Goal: Learn about a topic: Learn about a topic

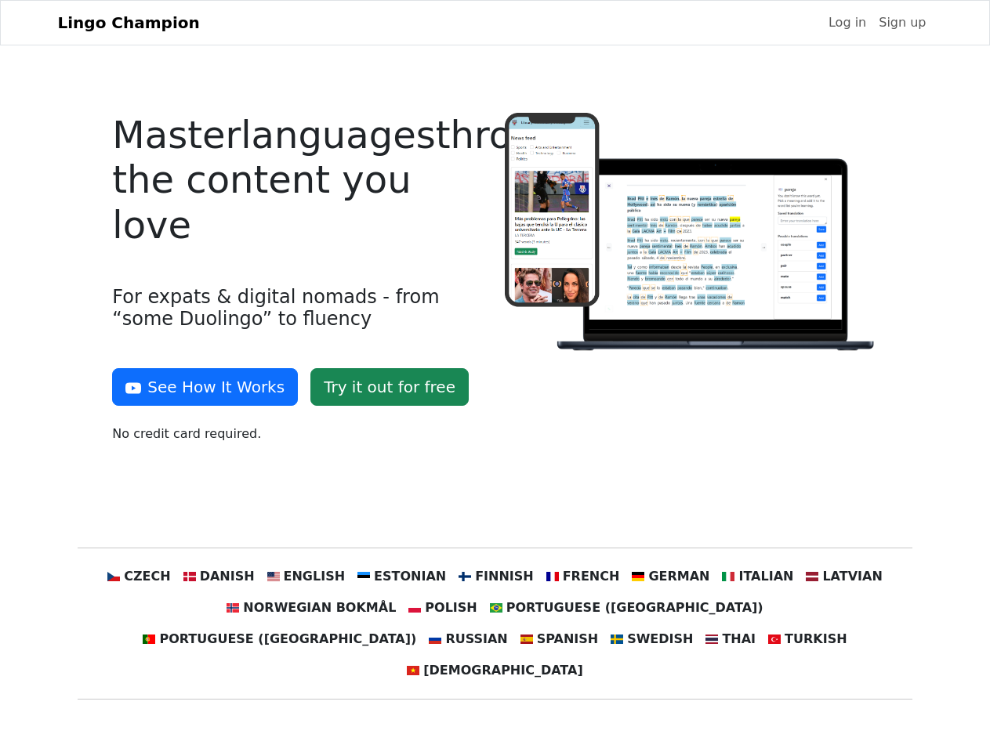
click at [495, 376] on div at bounding box center [691, 284] width 392 height 343
click at [199, 387] on button "See How It Works" at bounding box center [205, 387] width 186 height 38
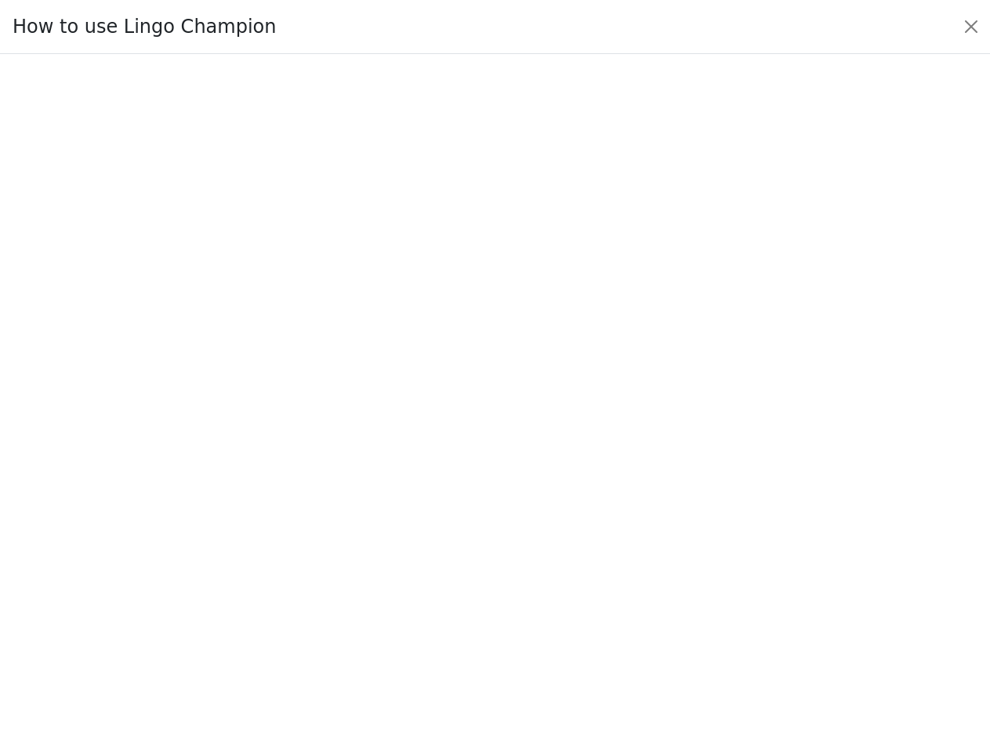
click at [168, 577] on div at bounding box center [495, 403] width 916 height 542
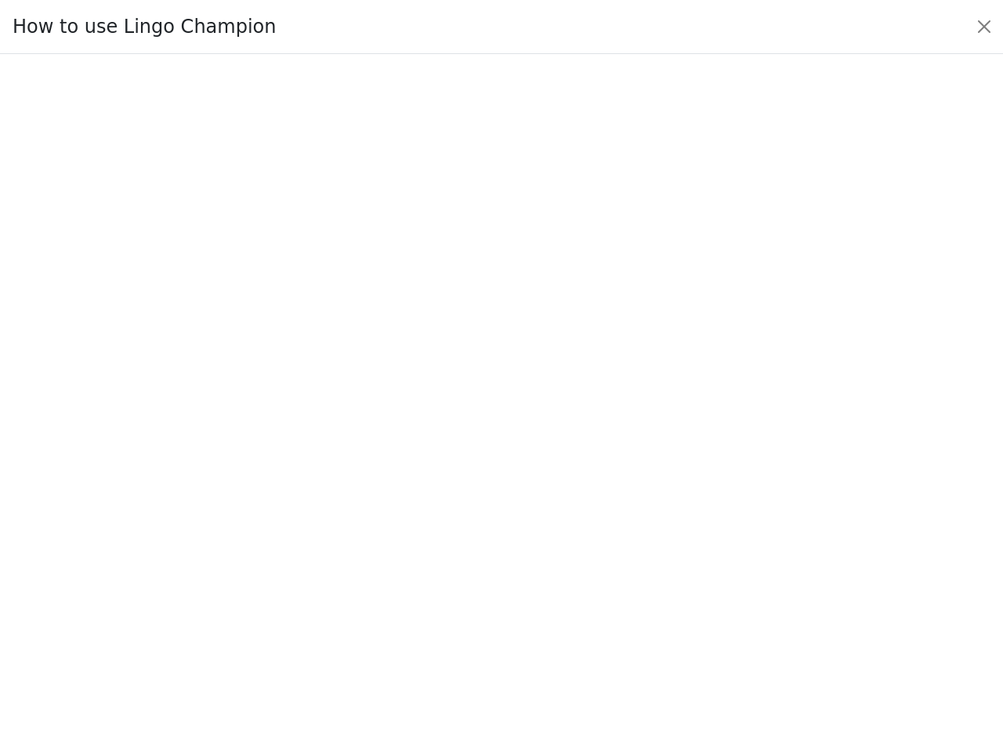
click at [242, 577] on div at bounding box center [501, 404] width 929 height 550
click at [321, 577] on div at bounding box center [501, 404] width 929 height 550
click at [408, 577] on div at bounding box center [501, 404] width 929 height 550
click at [494, 577] on div at bounding box center [501, 404] width 929 height 550
click at [572, 577] on div at bounding box center [501, 404] width 929 height 550
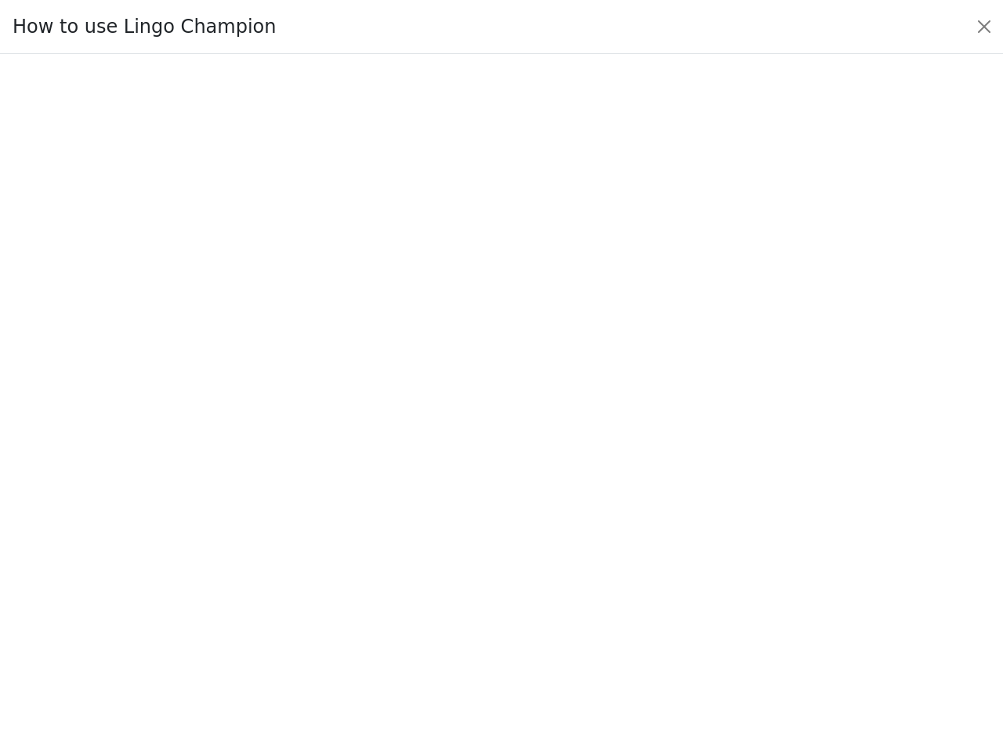
click at [653, 577] on div at bounding box center [501, 404] width 929 height 550
click at [734, 577] on div at bounding box center [501, 404] width 929 height 550
